Goal: Transaction & Acquisition: Obtain resource

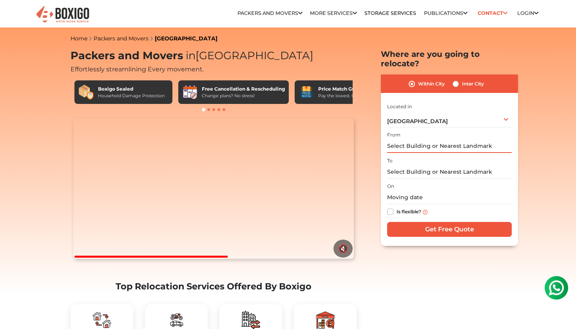
click at [438, 142] on input "text" at bounding box center [449, 146] width 125 height 14
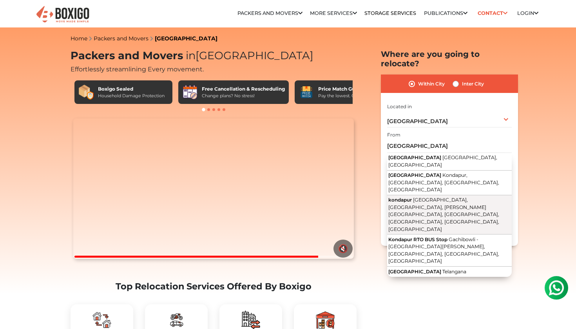
drag, startPoint x: 438, startPoint y: 142, endPoint x: 460, endPoint y: 182, distance: 46.0
click at [460, 197] on span "[GEOGRAPHIC_DATA], [GEOGRAPHIC_DATA], [PERSON_NAME][GEOGRAPHIC_DATA], [GEOGRAPH…" at bounding box center [443, 214] width 111 height 35
type input "kondapur, [GEOGRAPHIC_DATA], [GEOGRAPHIC_DATA], [PERSON_NAME][GEOGRAPHIC_DATA],…"
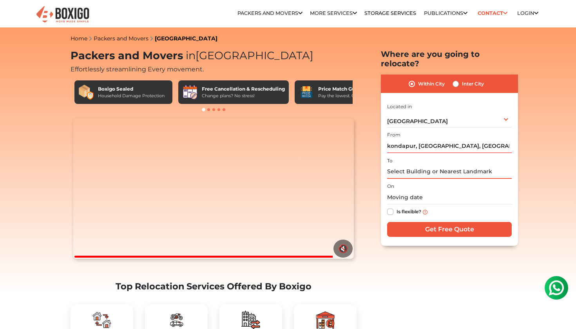
click at [455, 165] on input "text" at bounding box center [449, 172] width 125 height 14
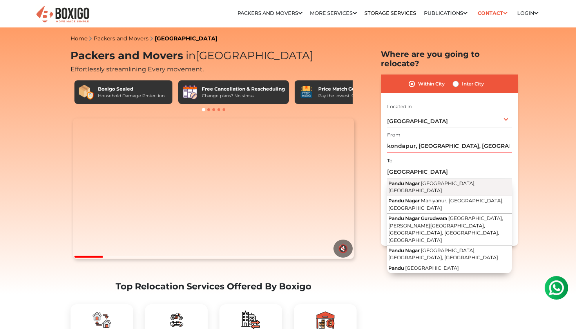
click at [458, 180] on span "[GEOGRAPHIC_DATA], [GEOGRAPHIC_DATA]" at bounding box center [431, 186] width 87 height 13
type input "Pandu Nagar, Kanpur, Uttar Pradesh"
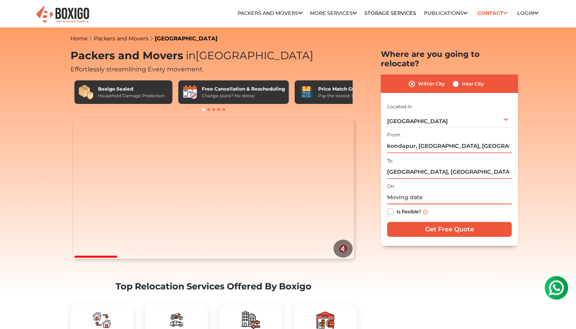
click at [412, 190] on input "text" at bounding box center [449, 197] width 125 height 14
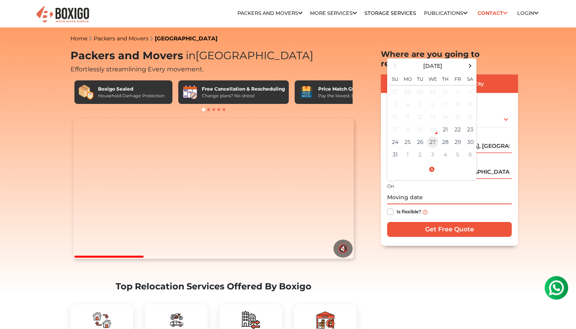
click at [438, 136] on td "27" at bounding box center [432, 142] width 13 height 13
click at [441, 136] on td "28" at bounding box center [445, 142] width 13 height 13
type input "08/28/2025 12:00 AM"
click at [438, 204] on div "Is flexible?" at bounding box center [449, 211] width 125 height 15
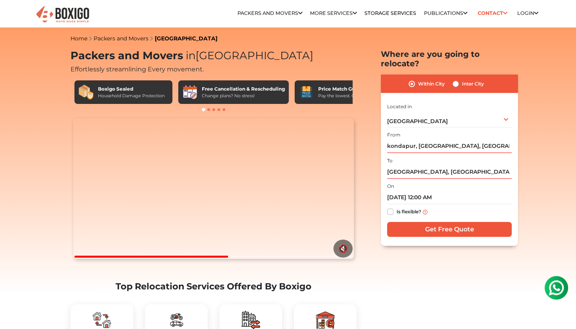
click at [437, 223] on input "Get Free Quote" at bounding box center [449, 229] width 125 height 15
click at [446, 165] on input "Pandu Nagar, Kanpur, Uttar Pradesh" at bounding box center [449, 172] width 125 height 14
click at [462, 79] on label "Inter City" at bounding box center [473, 83] width 22 height 9
click at [457, 79] on input "Inter City" at bounding box center [456, 83] width 6 height 8
radio input "true"
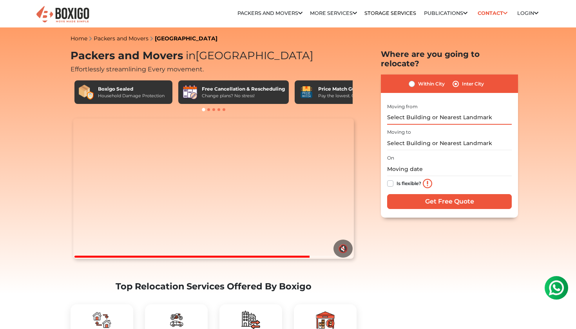
click at [430, 111] on input "text" at bounding box center [449, 118] width 125 height 14
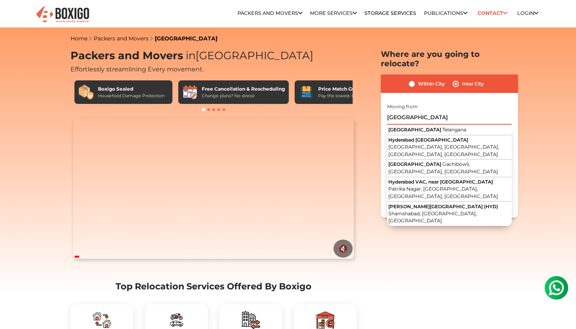
click at [390, 111] on input "[GEOGRAPHIC_DATA]" at bounding box center [449, 118] width 125 height 14
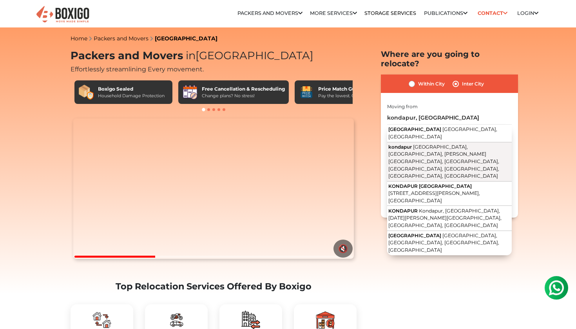
click at [392, 144] on span "Hitech City Road, Kondapur, Laxmi Cyber City, Whitefields, HITEC City, Hyderaba…" at bounding box center [443, 161] width 111 height 35
type input "kondapur, Hitech City Road, Kondapur, Laxmi Cyber City, Whitefields, HITEC City…"
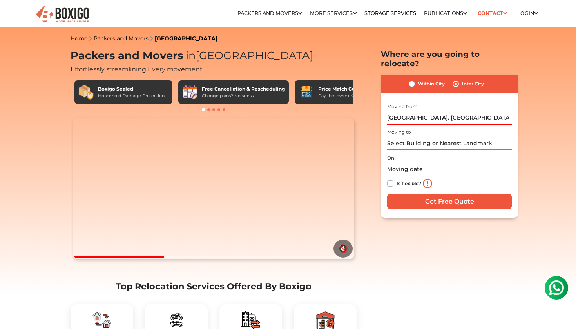
click at [399, 136] on input "text" at bounding box center [449, 143] width 125 height 14
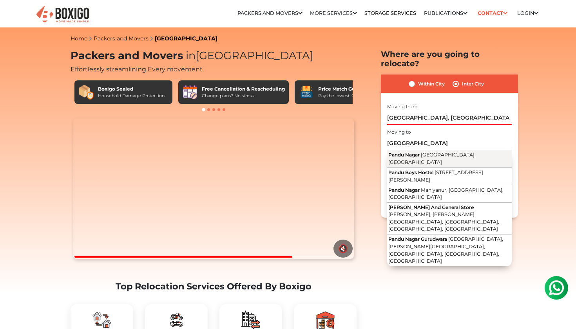
click at [400, 152] on span "Pandu Nagar" at bounding box center [403, 155] width 31 height 6
type input "Pandu Nagar, Kanpur, Uttar Pradesh"
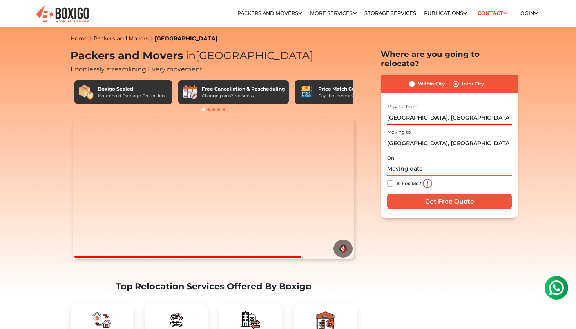
click at [400, 162] on input "text" at bounding box center [449, 169] width 125 height 14
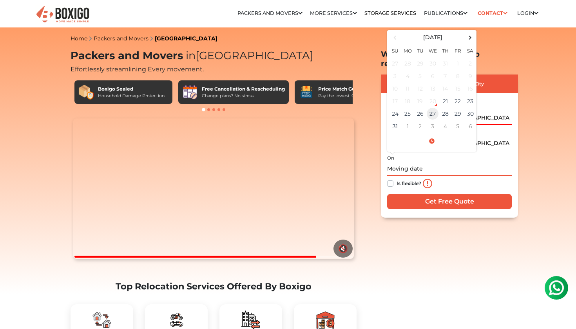
click at [431, 107] on td "27" at bounding box center [432, 113] width 13 height 13
type input "08/27/2025 12:00 AM"
click at [411, 194] on input "Get Free Quote" at bounding box center [449, 201] width 125 height 15
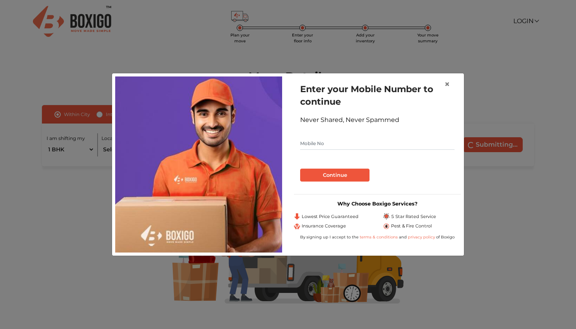
click at [392, 141] on input "text" at bounding box center [377, 143] width 154 height 13
click at [445, 84] on span "×" at bounding box center [446, 83] width 5 height 11
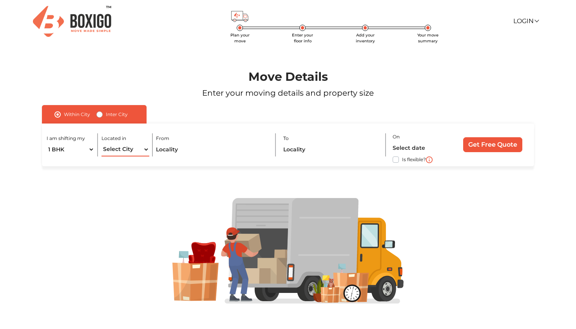
select select "[GEOGRAPHIC_DATA]"
click at [175, 149] on input "text" at bounding box center [212, 150] width 112 height 14
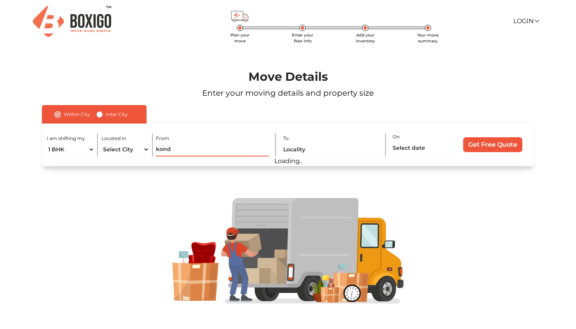
type input "konda"
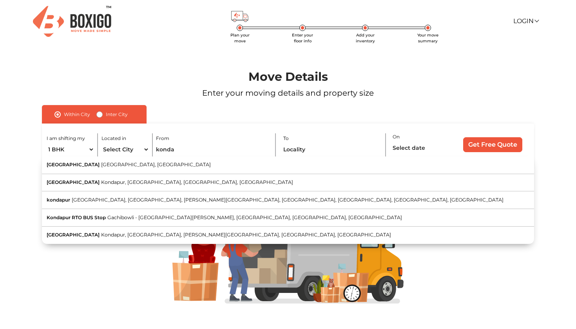
click at [119, 117] on label "Inter City" at bounding box center [117, 114] width 22 height 9
click at [103, 117] on input "Inter City" at bounding box center [99, 114] width 6 height 8
radio input "true"
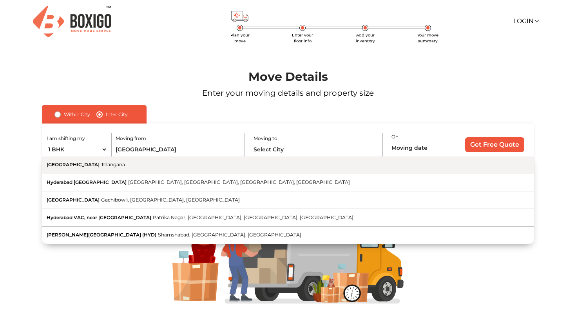
click at [136, 165] on button "Hyderabad [GEOGRAPHIC_DATA]" at bounding box center [288, 165] width 492 height 18
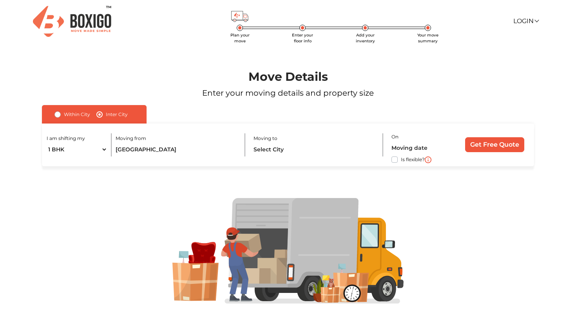
type input "[GEOGRAPHIC_DATA], [GEOGRAPHIC_DATA]"
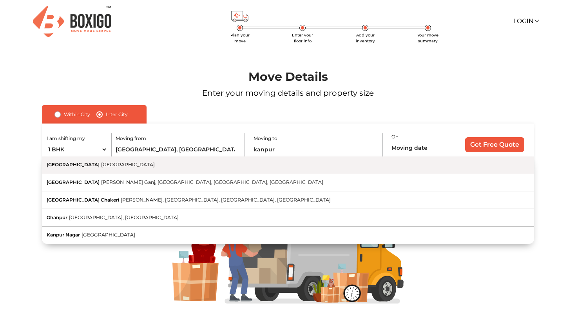
click at [262, 168] on button "[GEOGRAPHIC_DATA] [GEOGRAPHIC_DATA]" at bounding box center [288, 165] width 492 height 18
type input "[GEOGRAPHIC_DATA], [GEOGRAPHIC_DATA]"
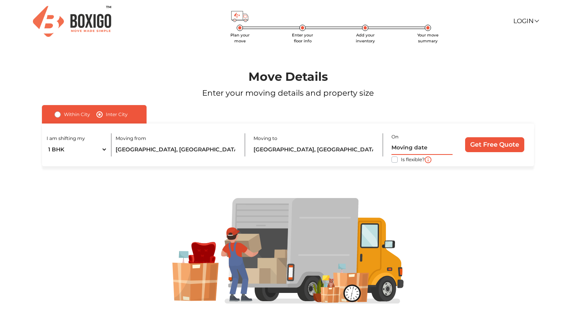
click at [399, 145] on input "text" at bounding box center [422, 148] width 62 height 14
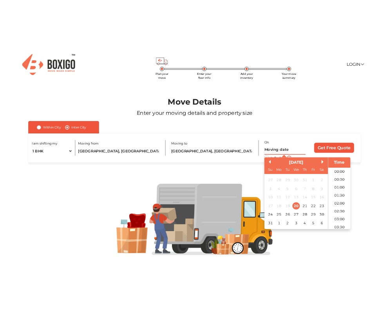
scroll to position [395, 0]
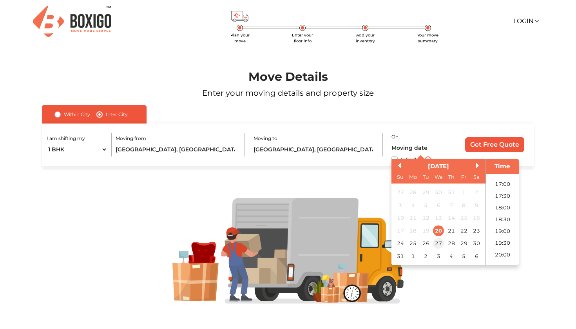
click at [434, 243] on div "27" at bounding box center [438, 243] width 11 height 11
click at [449, 243] on div "28" at bounding box center [451, 243] width 11 height 11
type input "[DATE] 12:00 AM"
click at [508, 120] on div "Within [GEOGRAPHIC_DATA] I am shifting my 1 BHK 2 BHK 3 BHK 3 + BHK FEW ITEMS L…" at bounding box center [288, 135] width 492 height 61
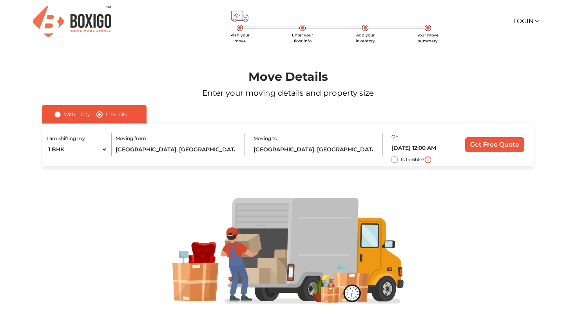
click at [494, 143] on input "Get Free Quote" at bounding box center [494, 144] width 59 height 15
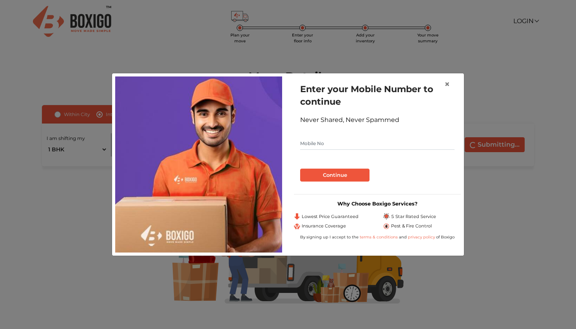
click at [369, 139] on input "text" at bounding box center [377, 143] width 154 height 13
type input "9919233302"
click at [322, 174] on button "Continue" at bounding box center [334, 174] width 69 height 13
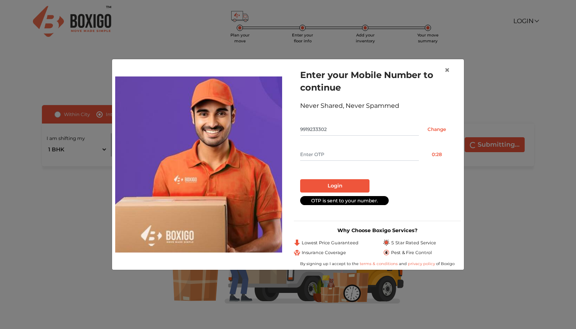
click at [358, 159] on input "text" at bounding box center [359, 154] width 119 height 13
type input "7410"
click at [340, 185] on button "Login" at bounding box center [334, 185] width 69 height 13
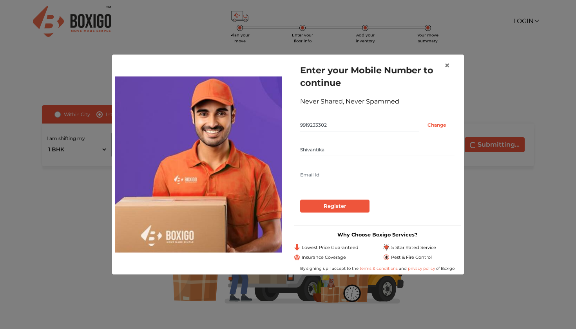
type input "Shivantika"
click at [488, 21] on div "× Enter your Mobile Number to continue Never Shared, Never Spammed 9919233302 C…" at bounding box center [288, 164] width 576 height 329
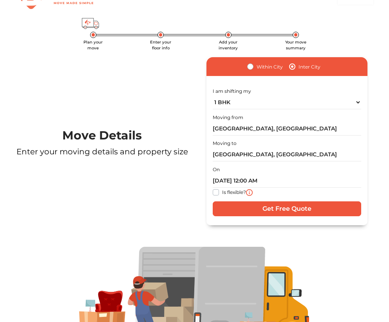
scroll to position [36, 0]
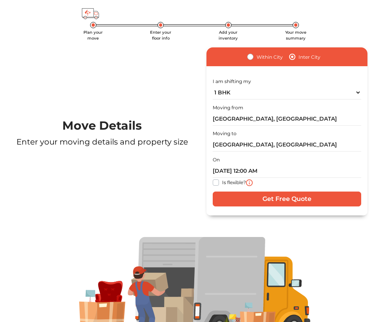
click at [255, 198] on input "Get Free Quote" at bounding box center [287, 199] width 149 height 15
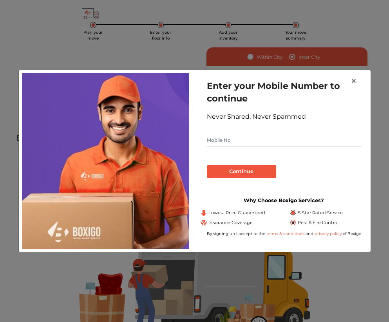
click at [258, 141] on input "text" at bounding box center [284, 140] width 154 height 13
type input "9919233302"
click at [259, 172] on button "Continue" at bounding box center [241, 171] width 69 height 13
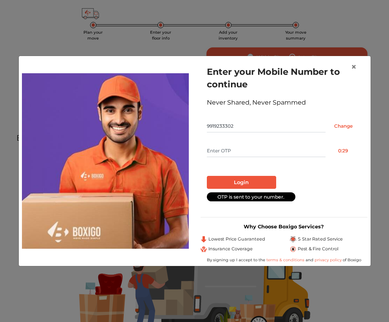
click at [261, 151] on input "text" at bounding box center [266, 151] width 119 height 13
type input "7410"
click at [257, 181] on button "Login" at bounding box center [241, 182] width 69 height 13
click at [221, 149] on input "7410" at bounding box center [266, 151] width 119 height 13
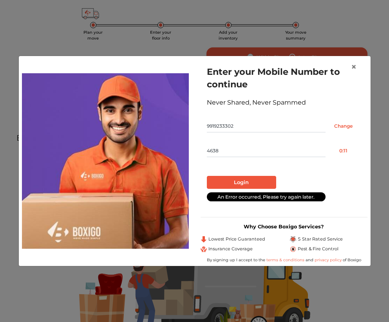
type input "4638"
click at [230, 183] on button "Login" at bounding box center [241, 182] width 69 height 13
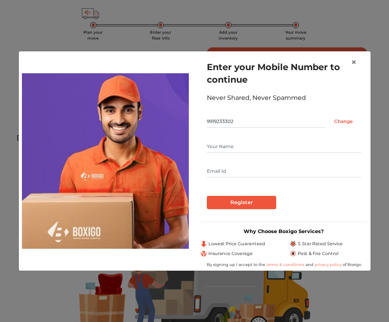
click at [232, 158] on div at bounding box center [284, 159] width 154 height 38
click at [231, 154] on div at bounding box center [284, 159] width 154 height 38
click at [231, 153] on div at bounding box center [284, 159] width 154 height 38
type input "Shivantika"
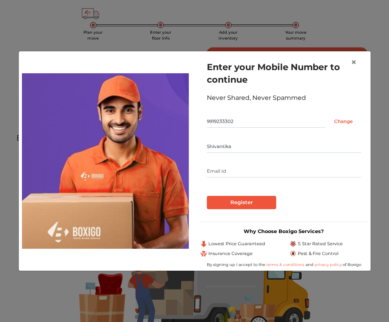
paste input "[EMAIL_ADDRESS][DOMAIN_NAME]"
type input "[EMAIL_ADDRESS][DOMAIN_NAME]"
click at [241, 201] on input "Register" at bounding box center [241, 202] width 69 height 13
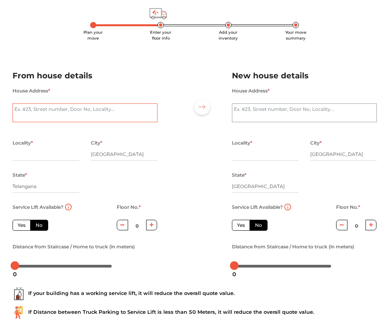
click at [76, 110] on textarea "House Address *" at bounding box center [85, 112] width 145 height 19
type textarea "[GEOGRAPHIC_DATA], [GEOGRAPHIC_DATA]"
click at [278, 120] on textarea "House Address *" at bounding box center [304, 112] width 145 height 19
type textarea "Pandu Nagar, [GEOGRAPHIC_DATA], [GEOGRAPHIC_DATA]"
click at [133, 106] on textarea "[GEOGRAPHIC_DATA], [GEOGRAPHIC_DATA]" at bounding box center [85, 112] width 145 height 19
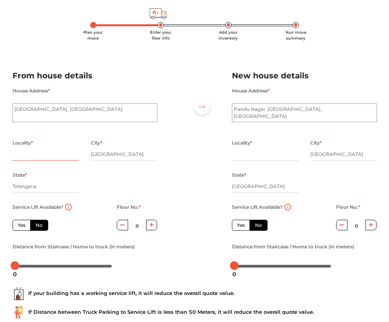
click at [50, 158] on input "text" at bounding box center [46, 154] width 67 height 13
type input "[GEOGRAPHIC_DATA]"
click at [114, 160] on input "[GEOGRAPHIC_DATA]" at bounding box center [124, 154] width 67 height 13
click at [22, 226] on label "Yes" at bounding box center [22, 225] width 18 height 11
click at [22, 226] on input "Yes" at bounding box center [20, 224] width 5 height 5
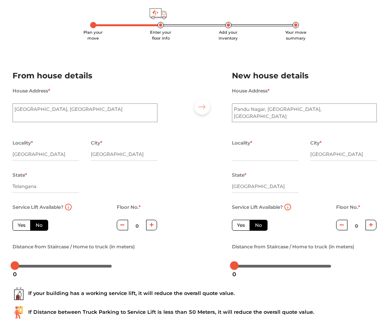
radio input "true"
click at [22, 226] on label "Yes" at bounding box center [22, 225] width 18 height 11
click at [22, 226] on input "Yes" at bounding box center [20, 224] width 5 height 5
click at [44, 225] on label "No" at bounding box center [39, 225] width 18 height 11
click at [41, 225] on input "No" at bounding box center [38, 224] width 5 height 5
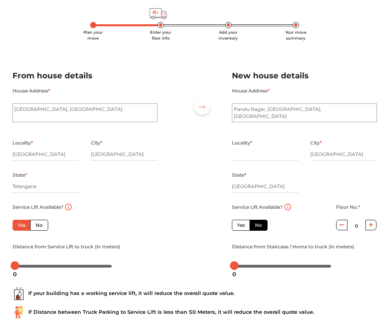
radio input "true"
click at [24, 226] on label "Yes" at bounding box center [22, 225] width 18 height 11
click at [23, 226] on input "Yes" at bounding box center [20, 224] width 5 height 5
radio input "true"
click at [373, 225] on icon "button" at bounding box center [371, 225] width 4 height 5
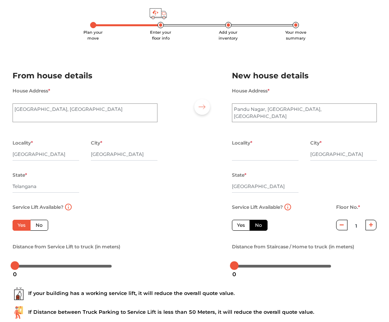
click at [373, 225] on icon "button" at bounding box center [371, 225] width 4 height 5
type input "2"
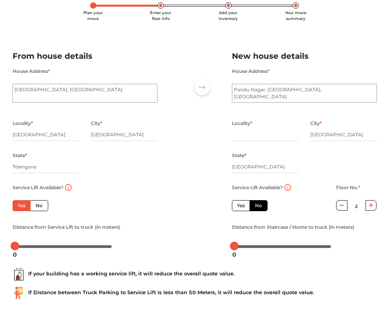
scroll to position [56, 0]
click at [246, 248] on body "Plan your move Enter your floor info Add your inventory Your move summary My Mo…" at bounding box center [194, 105] width 389 height 322
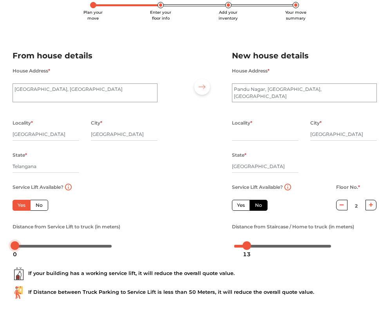
click at [43, 244] on div at bounding box center [63, 245] width 97 height 5
click at [261, 246] on div at bounding box center [282, 245] width 97 height 5
click at [263, 245] on div at bounding box center [263, 245] width 9 height 9
click at [57, 244] on div at bounding box center [63, 245] width 97 height 5
drag, startPoint x: 57, startPoint y: 244, endPoint x: 63, endPoint y: 245, distance: 5.9
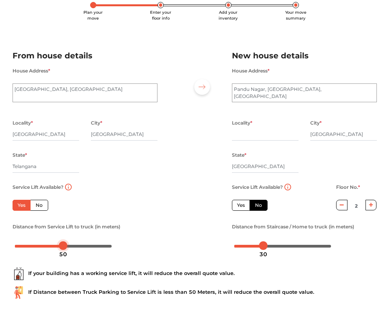
click at [63, 245] on div at bounding box center [63, 245] width 9 height 9
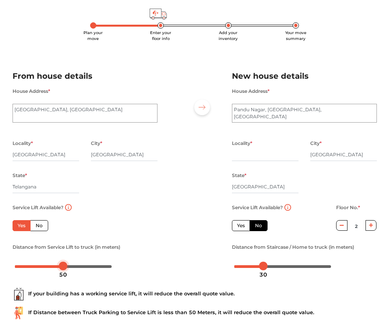
scroll to position [34, 0]
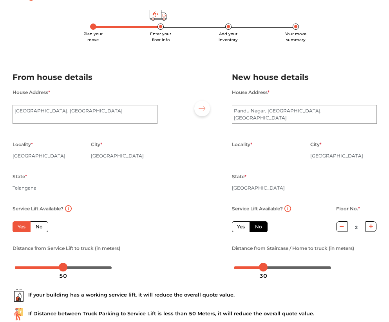
click at [264, 161] on input "text" at bounding box center [265, 156] width 67 height 13
type input "o"
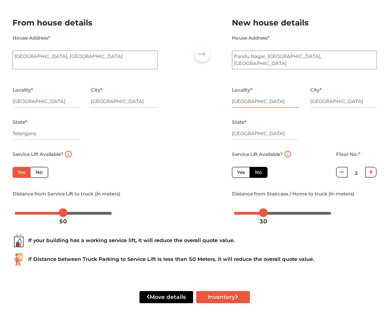
scroll to position [89, 0]
type input "[GEOGRAPHIC_DATA]"
click at [221, 302] on button "Inventory" at bounding box center [223, 297] width 54 height 12
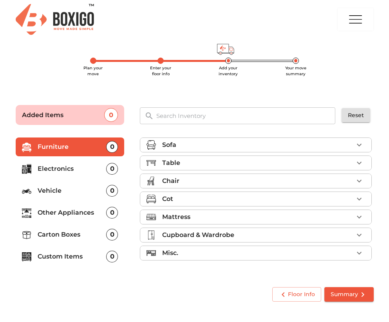
click at [266, 164] on div "Table" at bounding box center [257, 162] width 191 height 9
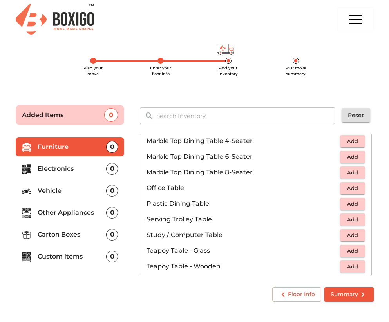
scroll to position [382, 0]
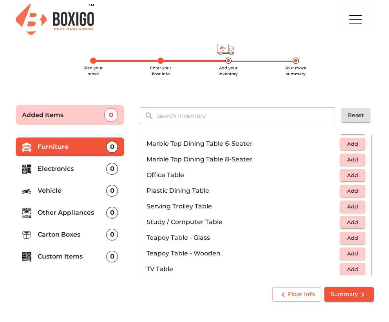
click at [358, 225] on span "Add" at bounding box center [352, 222] width 17 height 9
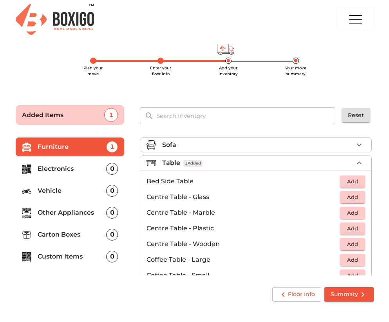
scroll to position [0, 0]
click at [360, 163] on icon "button" at bounding box center [359, 162] width 5 height 3
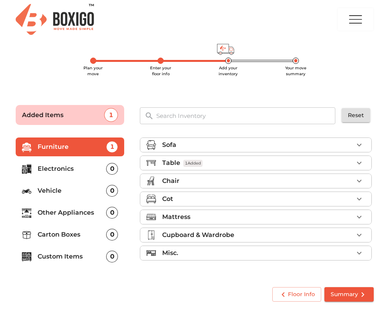
click at [291, 182] on div "Chair" at bounding box center [257, 180] width 191 height 9
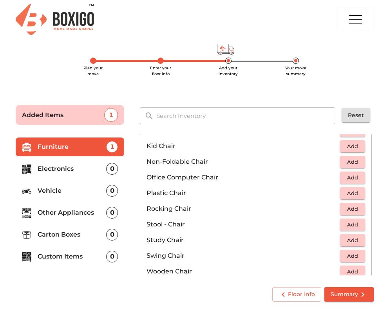
scroll to position [240, 0]
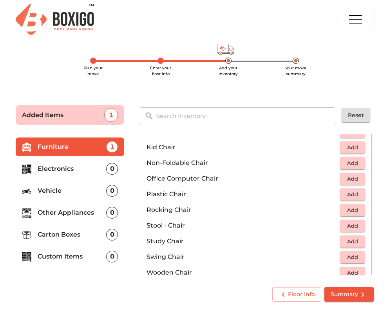
click at [347, 179] on span "Add" at bounding box center [352, 178] width 17 height 9
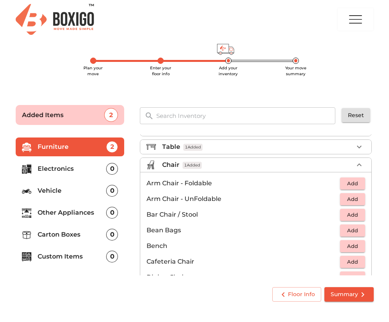
scroll to position [10, 0]
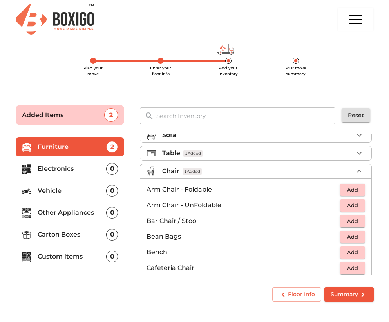
click at [334, 170] on div "Chair 1 Added" at bounding box center [257, 171] width 191 height 9
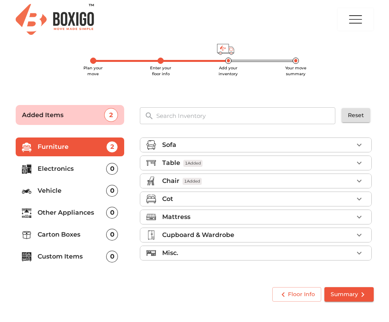
scroll to position [0, 0]
click at [225, 213] on div "Mattress" at bounding box center [257, 216] width 191 height 9
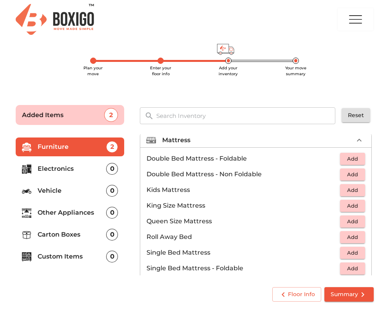
scroll to position [76, 0]
click at [348, 172] on span "Add" at bounding box center [352, 174] width 17 height 9
click at [344, 145] on div "Mattress 1 Added" at bounding box center [257, 140] width 191 height 9
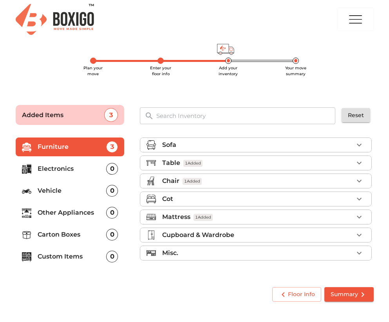
scroll to position [0, 0]
click at [249, 250] on div "Misc." at bounding box center [257, 252] width 191 height 9
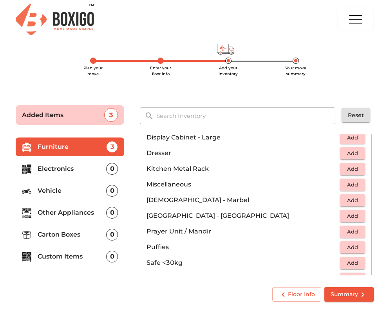
scroll to position [272, 0]
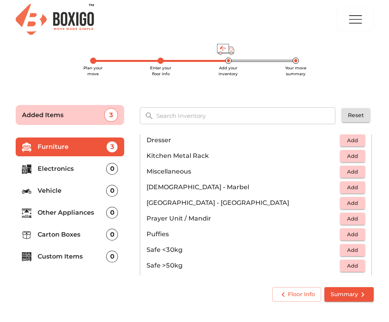
click at [350, 172] on span "Add" at bounding box center [352, 171] width 17 height 9
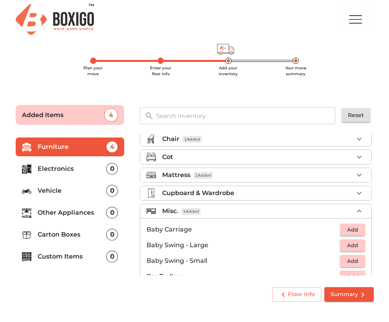
scroll to position [36, 0]
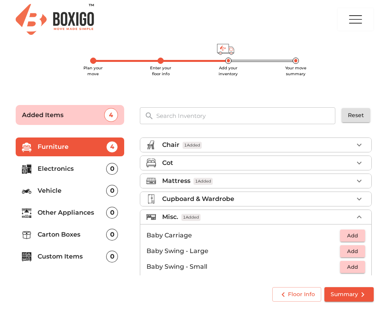
click at [286, 200] on div "Cupboard & Wardrobe" at bounding box center [257, 198] width 191 height 9
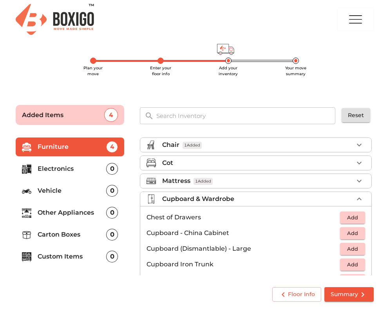
click at [286, 200] on div "Cupboard & Wardrobe" at bounding box center [257, 198] width 191 height 9
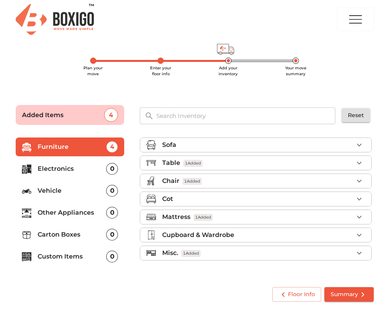
scroll to position [0, 0]
click at [286, 200] on div "Cot" at bounding box center [257, 198] width 191 height 9
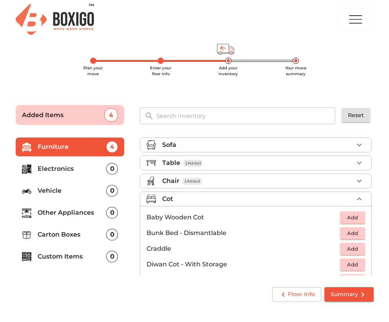
click at [286, 200] on div "Cot" at bounding box center [257, 198] width 191 height 9
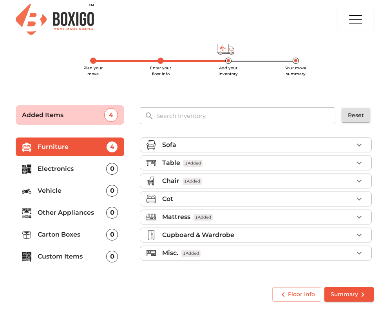
click at [286, 200] on div "Cot" at bounding box center [257, 198] width 191 height 9
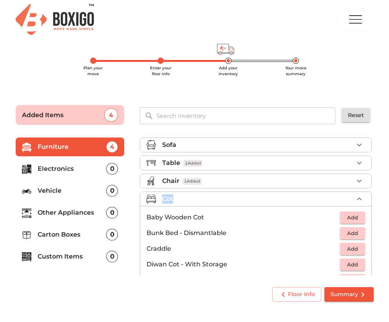
click at [286, 200] on div "Cot" at bounding box center [257, 198] width 191 height 9
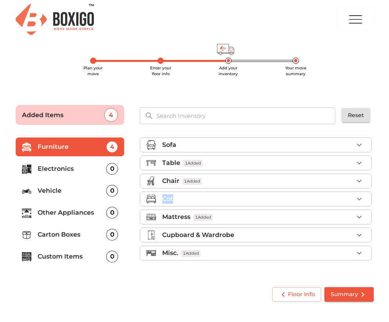
click at [380, 186] on div "Sofa Table 1 Added Chair 1 Added Cot Mattress 1 Added Cupboard & Wardrobe Misc.…" at bounding box center [256, 206] width 249 height 158
click at [286, 140] on div "Sofa" at bounding box center [257, 144] width 191 height 9
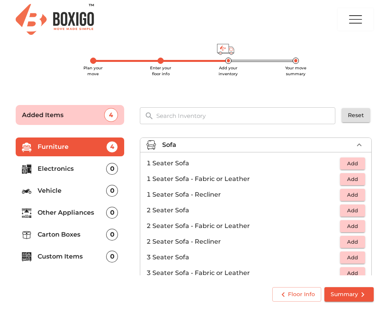
click at [286, 140] on div "Sofa" at bounding box center [257, 144] width 191 height 9
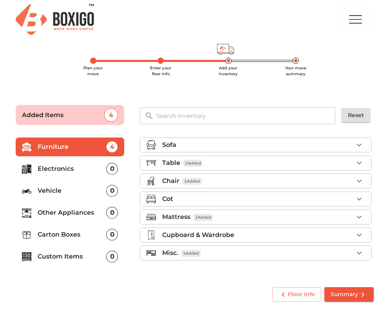
click at [80, 196] on li "Vehicle 0" at bounding box center [70, 190] width 109 height 19
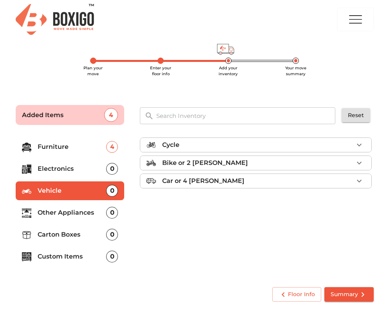
click at [185, 159] on p "Bike or 2 [PERSON_NAME]" at bounding box center [205, 162] width 86 height 9
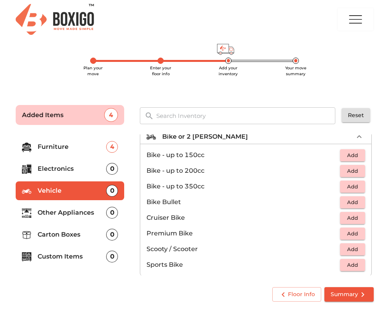
scroll to position [27, 0]
